Goal: Check status: Check status

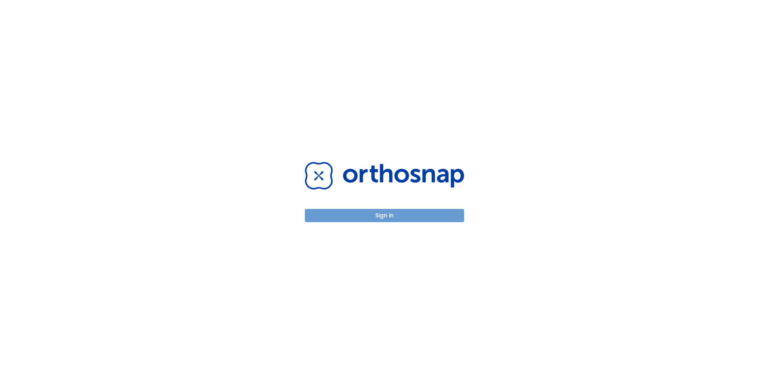
click at [399, 214] on button "Sign in" at bounding box center [384, 215] width 159 height 13
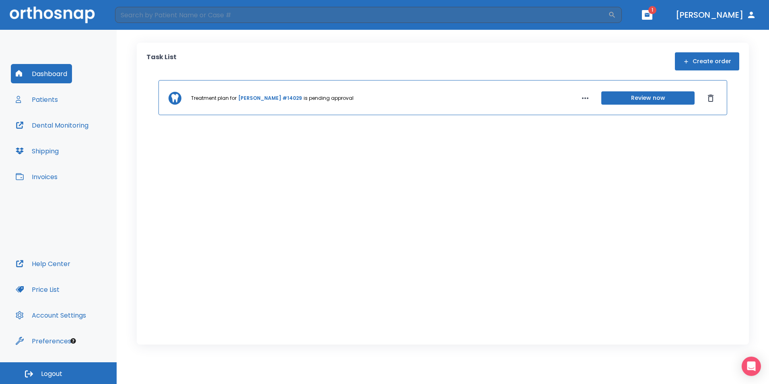
click at [638, 97] on button "Review now" at bounding box center [647, 97] width 93 height 13
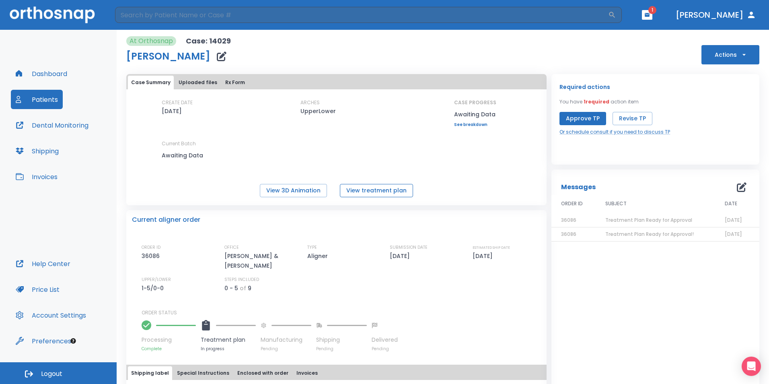
click at [382, 190] on button "View treatment plan" at bounding box center [376, 190] width 73 height 13
click at [299, 192] on button "View 3D Animation" at bounding box center [293, 190] width 67 height 13
click at [366, 191] on button "View treatment plan" at bounding box center [376, 190] width 73 height 13
click at [49, 286] on button "Price List" at bounding box center [37, 288] width 53 height 19
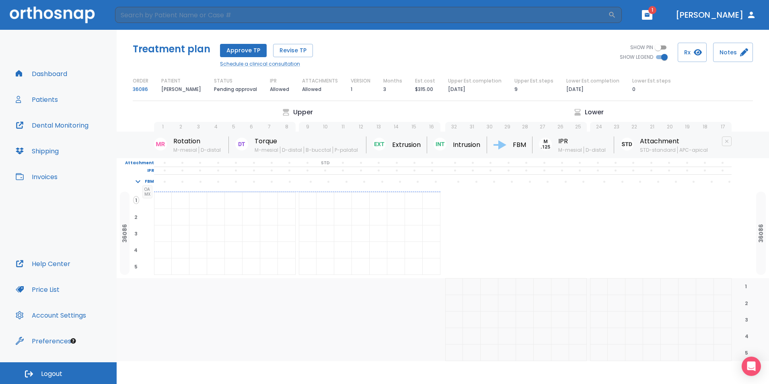
click at [136, 217] on span "2" at bounding box center [136, 216] width 6 height 7
click at [137, 234] on span "3" at bounding box center [136, 233] width 6 height 7
click at [135, 252] on span "4" at bounding box center [135, 249] width 7 height 7
click at [135, 266] on span "5" at bounding box center [136, 266] width 6 height 7
click at [43, 289] on button "Price List" at bounding box center [37, 288] width 53 height 19
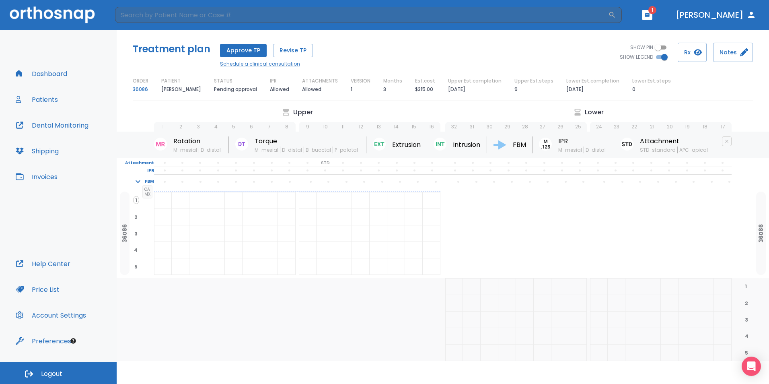
click at [176, 199] on div at bounding box center [180, 200] width 17 height 16
click at [160, 199] on div at bounding box center [162, 200] width 17 height 16
click at [264, 197] on div at bounding box center [268, 200] width 17 height 16
click at [302, 111] on p "Upper" at bounding box center [303, 112] width 20 height 10
click at [733, 51] on button "Notes" at bounding box center [733, 52] width 40 height 19
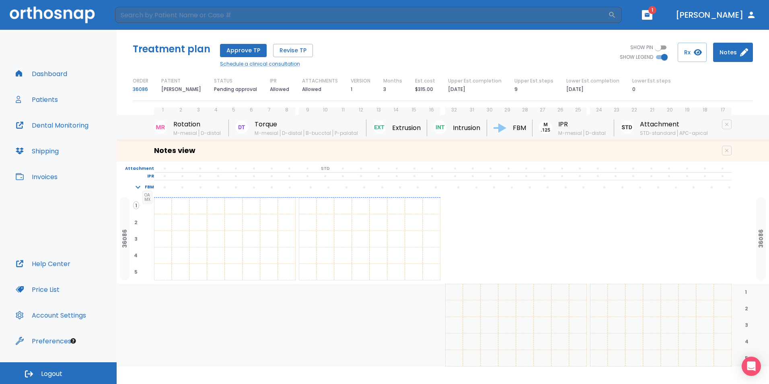
scroll to position [32, 0]
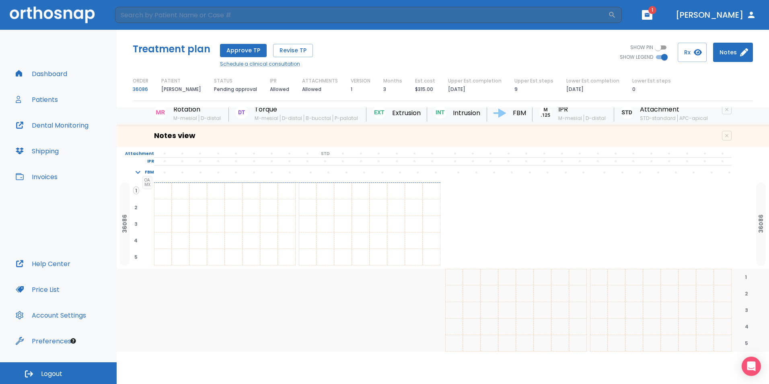
click at [164, 191] on div at bounding box center [162, 191] width 17 height 16
click at [162, 173] on span at bounding box center [165, 172] width 18 height 7
click at [325, 151] on p "STD" at bounding box center [325, 153] width 8 height 7
click at [43, 290] on button "Price List" at bounding box center [37, 288] width 53 height 19
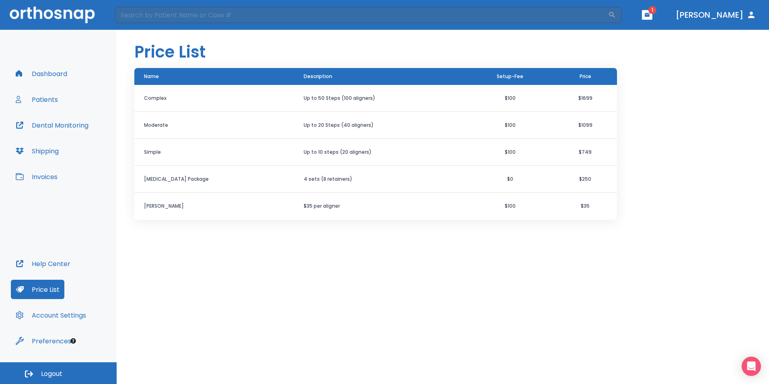
click at [43, 100] on button "Patients" at bounding box center [37, 99] width 52 height 19
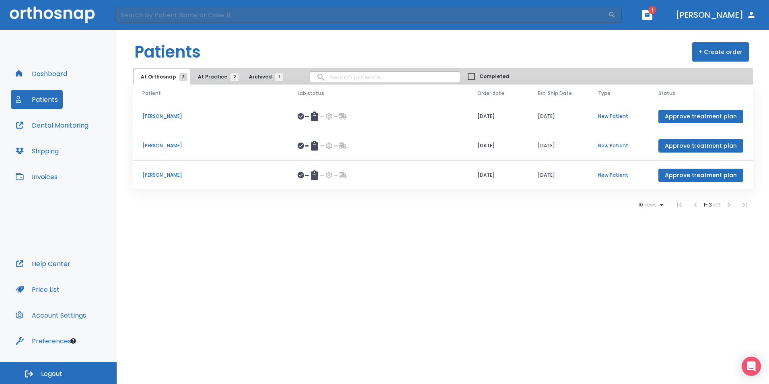
click at [158, 115] on p "[PERSON_NAME]" at bounding box center [210, 116] width 136 height 7
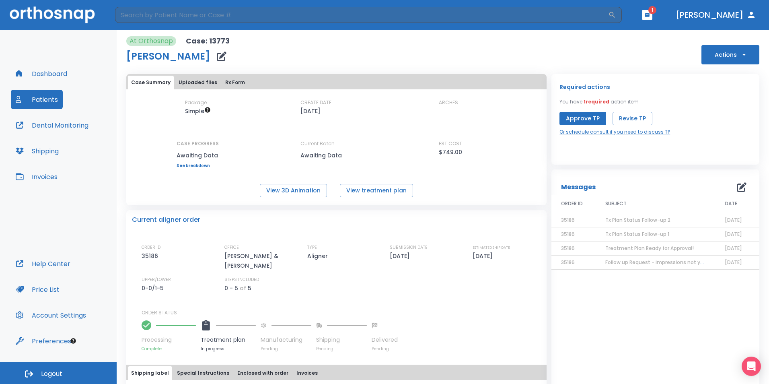
click at [199, 166] on link "See breakdown" at bounding box center [198, 165] width 42 height 5
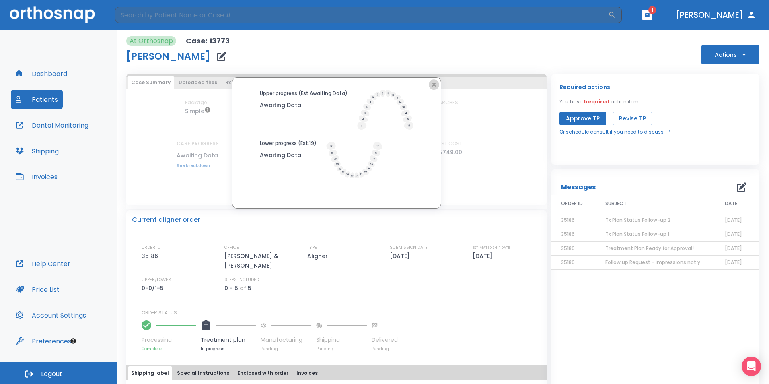
click at [431, 87] on icon "button" at bounding box center [434, 84] width 6 height 6
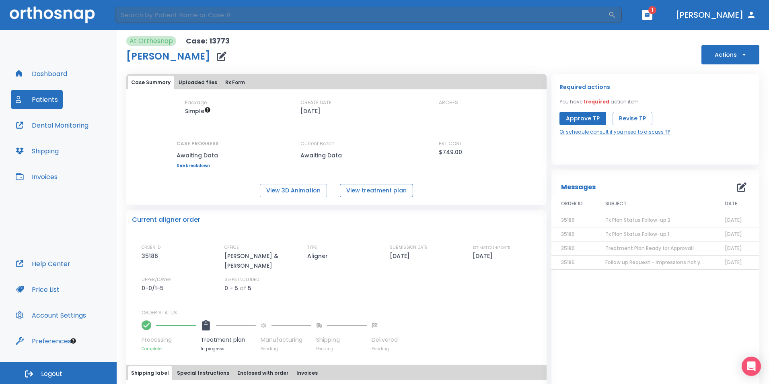
click at [365, 196] on button "View treatment plan" at bounding box center [376, 190] width 73 height 13
click at [46, 176] on button "Invoices" at bounding box center [36, 176] width 51 height 19
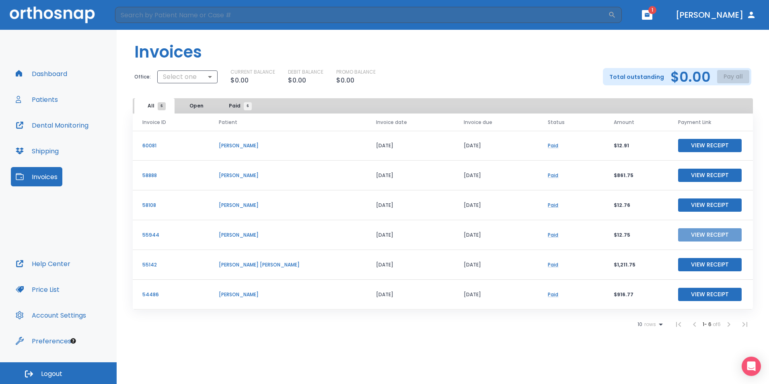
click at [719, 238] on button "View Receipt" at bounding box center [710, 234] width 64 height 13
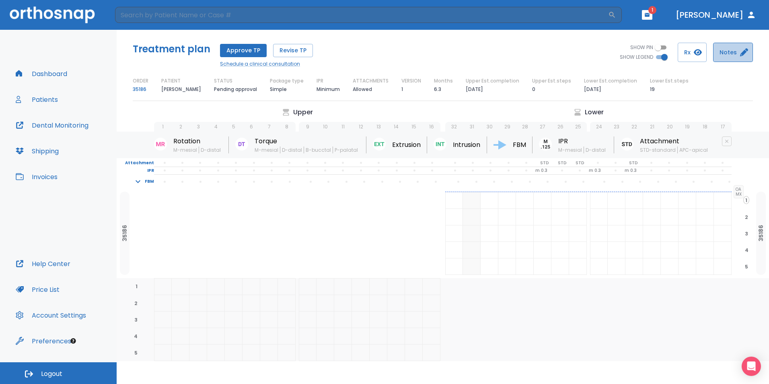
click at [740, 57] on button "Notes" at bounding box center [733, 52] width 40 height 19
click at [52, 123] on button "Dental Monitoring" at bounding box center [52, 124] width 82 height 19
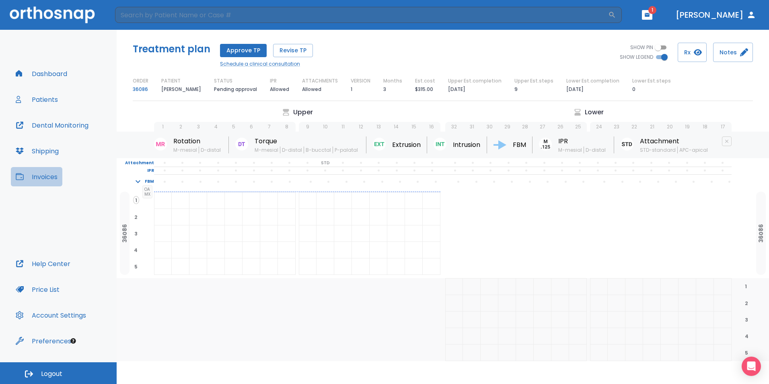
click at [44, 176] on button "Invoices" at bounding box center [36, 176] width 51 height 19
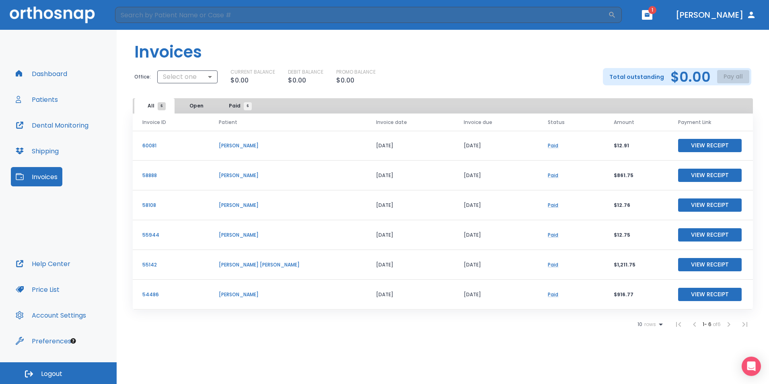
click at [41, 98] on button "Patients" at bounding box center [37, 99] width 52 height 19
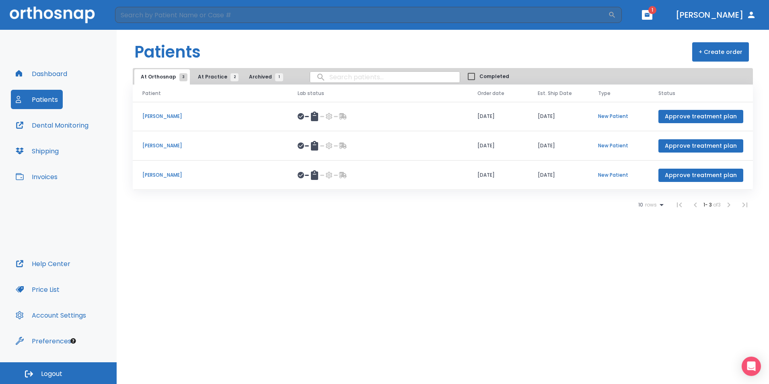
click at [275, 77] on span "1" at bounding box center [279, 77] width 8 height 8
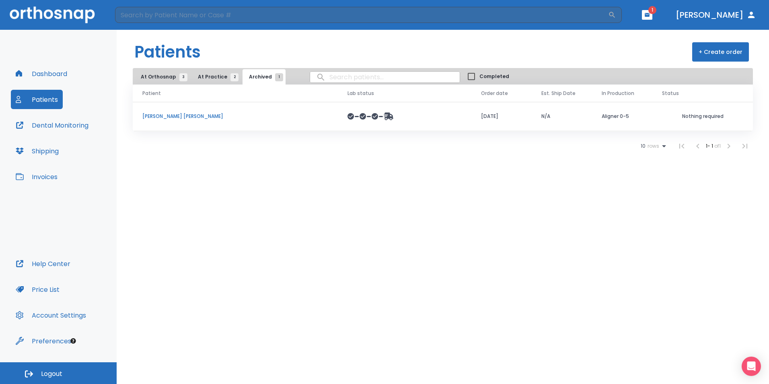
click at [202, 81] on button "At Practice 2" at bounding box center [215, 76] width 49 height 15
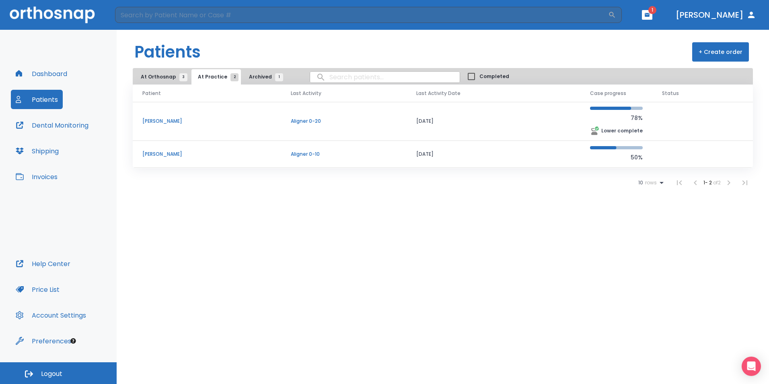
click at [153, 76] on span "At Orthosnap 3" at bounding box center [162, 76] width 43 height 7
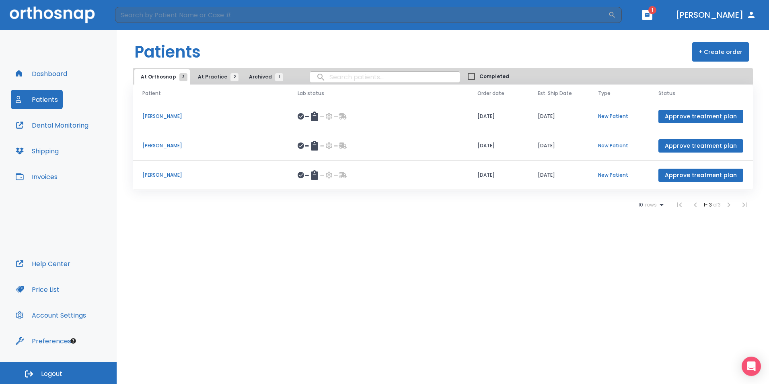
click at [43, 179] on button "Invoices" at bounding box center [36, 176] width 51 height 19
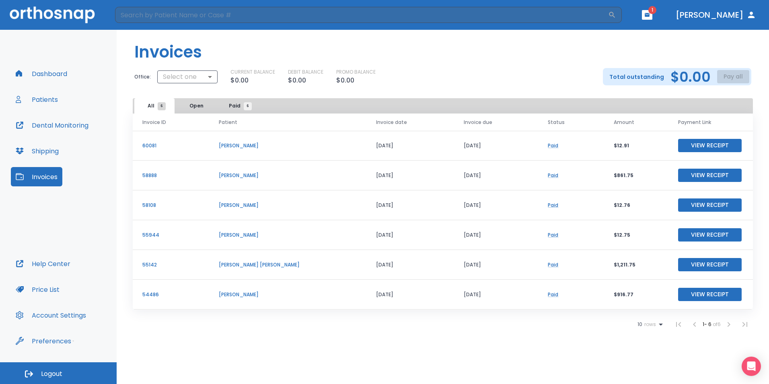
click at [716, 296] on button "View Receipt" at bounding box center [710, 293] width 64 height 13
